Goal: Check status: Check status

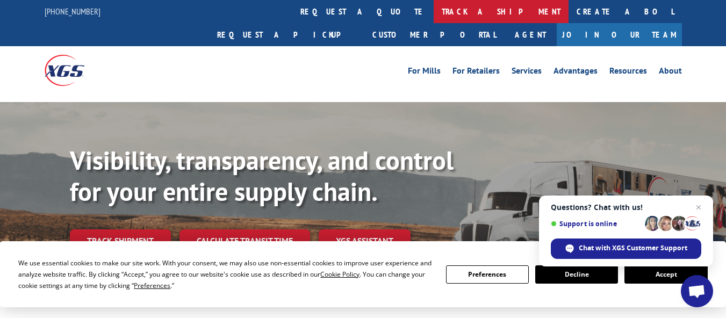
click at [434, 8] on link "track a shipment" at bounding box center [501, 11] width 135 height 23
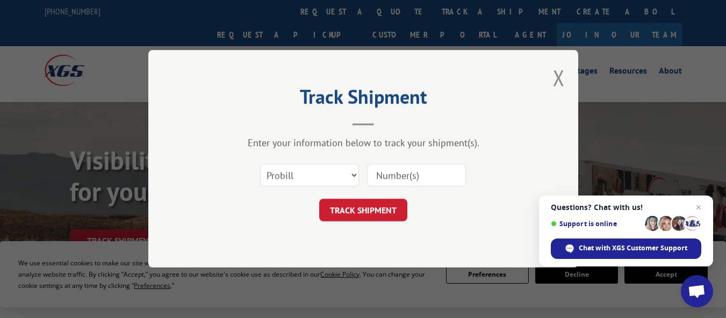
click at [393, 178] on input at bounding box center [416, 175] width 99 height 23
paste input "646"
type input "646"
click at [388, 210] on button "TRACK SHIPMENT" at bounding box center [363, 210] width 88 height 23
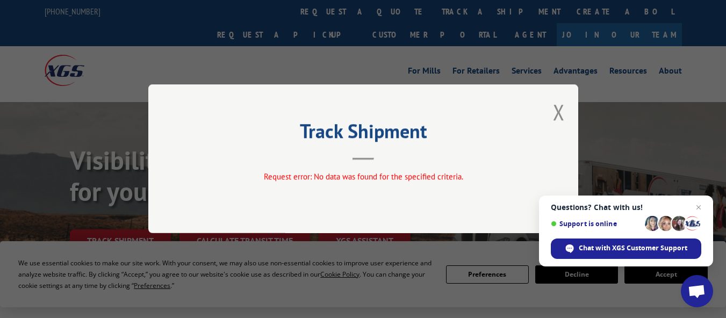
click at [558, 124] on button "Close modal" at bounding box center [559, 112] width 12 height 28
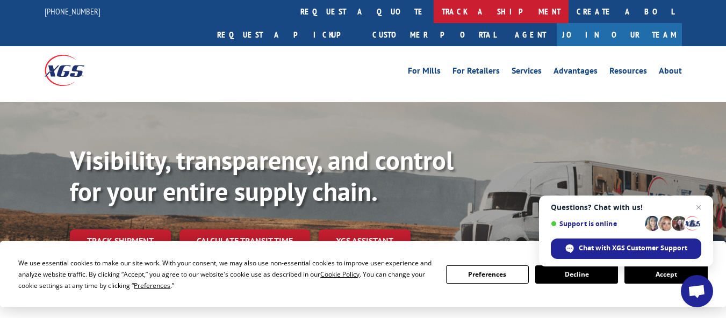
click at [434, 8] on link "track a shipment" at bounding box center [501, 11] width 135 height 23
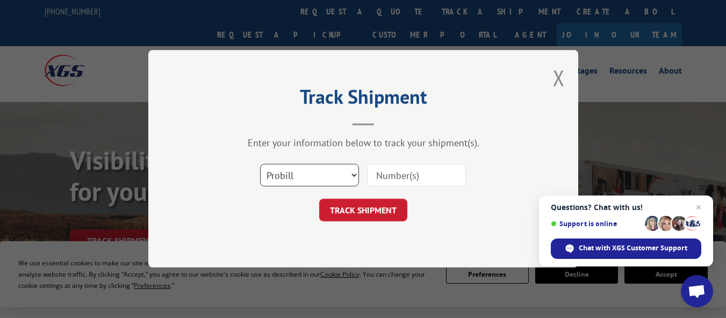
click at [292, 172] on select "Select category... Probill BOL PO" at bounding box center [309, 175] width 99 height 23
select select "bol"
click at [260, 164] on select "Select category... Probill BOL PO" at bounding box center [309, 175] width 99 height 23
click at [402, 176] on input at bounding box center [416, 175] width 99 height 23
paste input "8001687675"
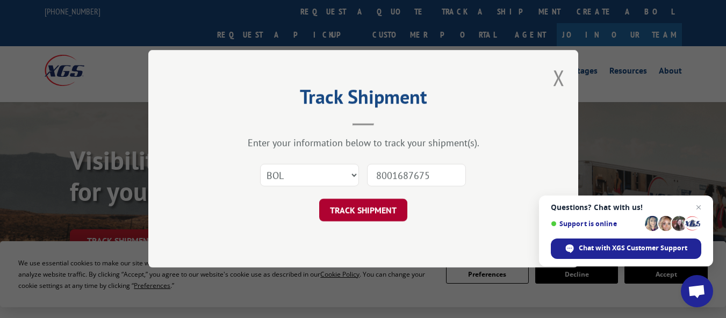
type input "8001687675"
click at [382, 213] on button "TRACK SHIPMENT" at bounding box center [363, 210] width 88 height 23
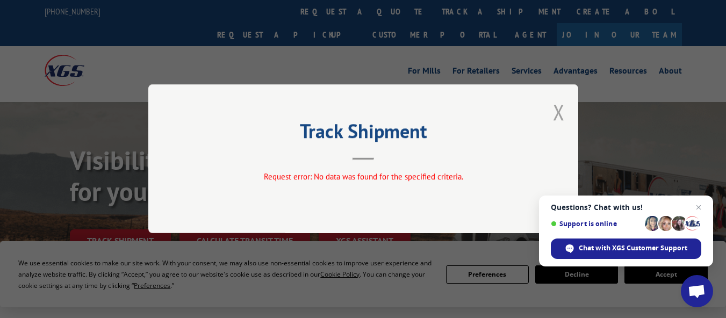
click at [557, 111] on button "Close modal" at bounding box center [559, 112] width 12 height 28
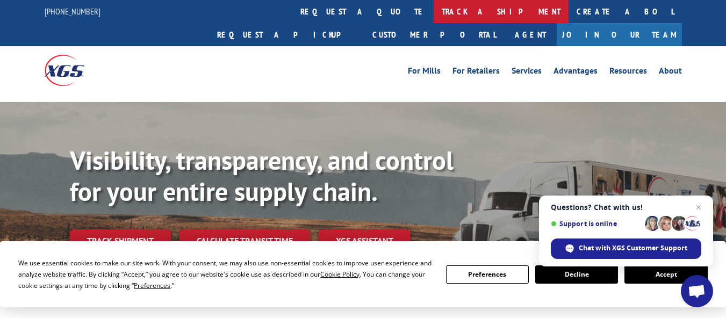
click at [434, 6] on link "track a shipment" at bounding box center [501, 11] width 135 height 23
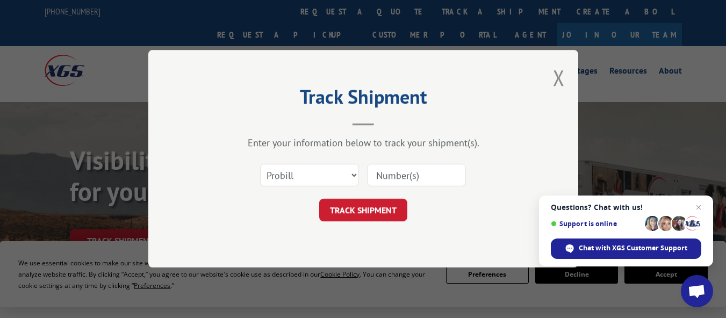
click at [400, 169] on input at bounding box center [416, 175] width 99 height 23
paste input "646"
type input "646"
click at [389, 208] on button "TRACK SHIPMENT" at bounding box center [363, 210] width 88 height 23
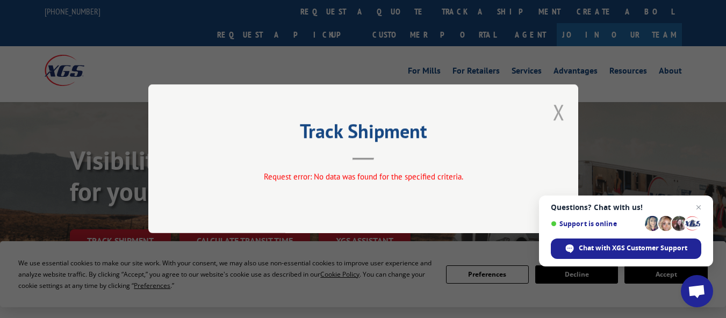
click at [561, 112] on button "Close modal" at bounding box center [559, 112] width 12 height 28
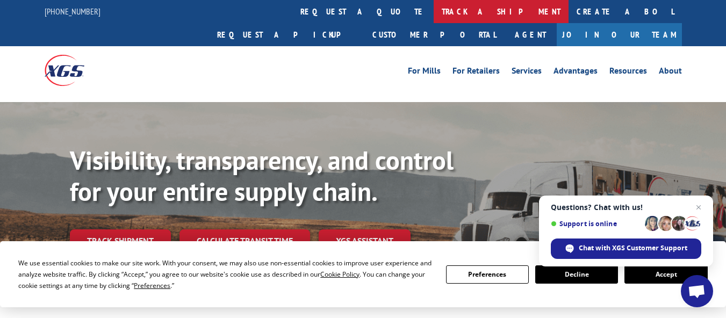
click at [434, 13] on link "track a shipment" at bounding box center [501, 11] width 135 height 23
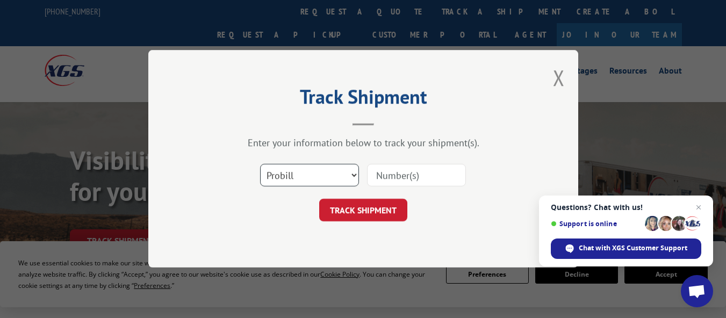
click at [298, 177] on select "Select category... Probill BOL PO" at bounding box center [309, 175] width 99 height 23
select select "bol"
click at [260, 164] on select "Select category... Probill BOL PO" at bounding box center [309, 175] width 99 height 23
click at [396, 176] on input at bounding box center [416, 175] width 99 height 23
paste input "8001689208"
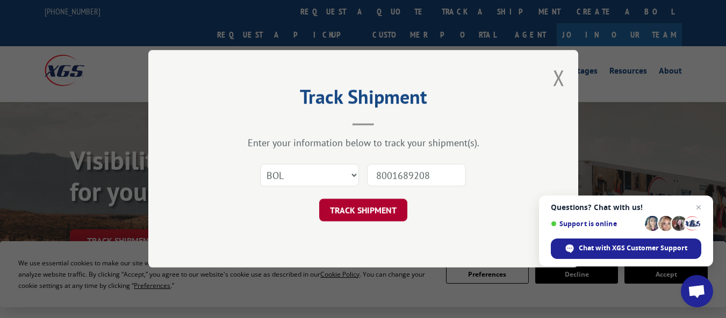
type input "8001689208"
click at [384, 205] on button "TRACK SHIPMENT" at bounding box center [363, 210] width 88 height 23
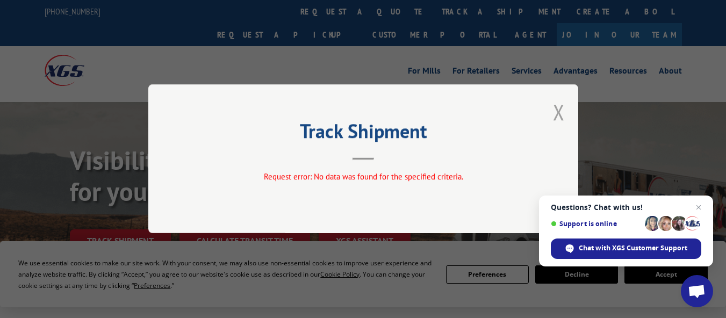
click at [558, 116] on button "Close modal" at bounding box center [559, 112] width 12 height 28
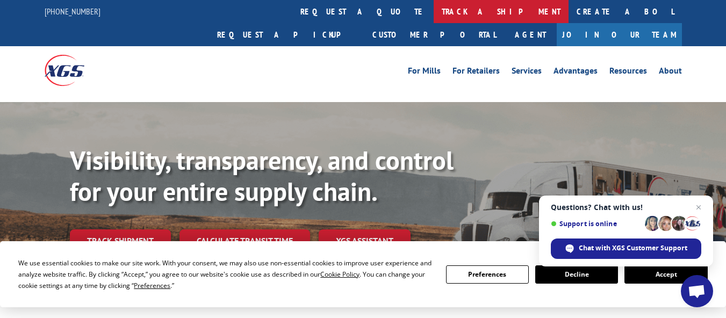
click at [434, 5] on link "track a shipment" at bounding box center [501, 11] width 135 height 23
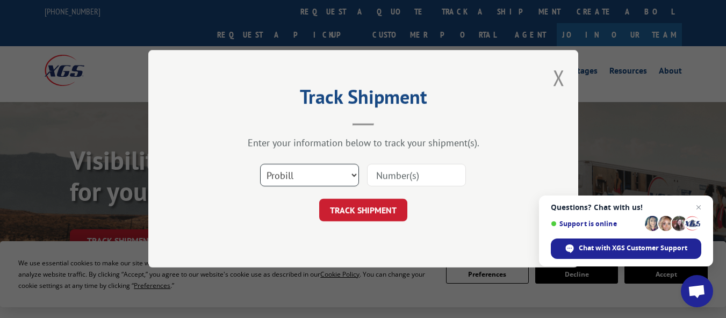
drag, startPoint x: 317, startPoint y: 178, endPoint x: 308, endPoint y: 180, distance: 9.3
click at [317, 178] on select "Select category... Probill BOL PO" at bounding box center [309, 175] width 99 height 23
select select "po"
click at [260, 164] on select "Select category... Probill BOL PO" at bounding box center [309, 175] width 99 height 23
click at [397, 175] on input at bounding box center [416, 175] width 99 height 23
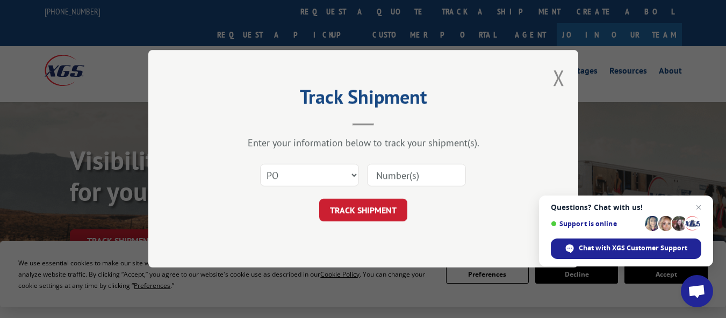
paste input "0009979897"
click at [387, 174] on input "0009979897" at bounding box center [416, 175] width 99 height 23
type input "09979897"
click at [368, 207] on button "TRACK SHIPMENT" at bounding box center [363, 210] width 88 height 23
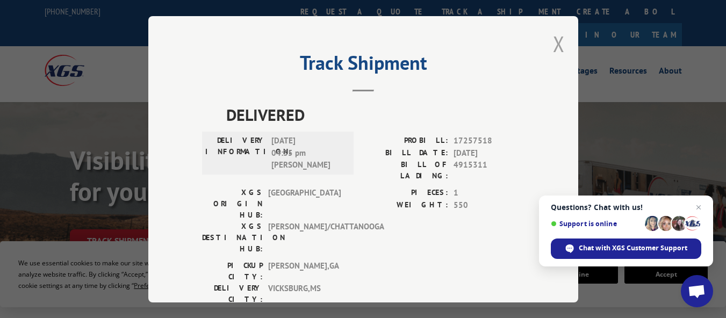
click at [558, 33] on button "Close modal" at bounding box center [559, 44] width 12 height 28
